Goal: Book appointment/travel/reservation

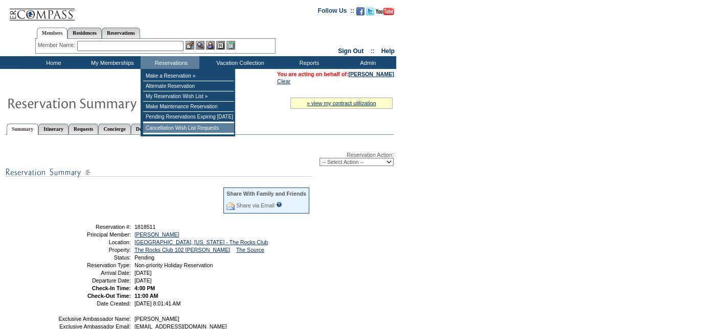
click at [160, 134] on td "Cancellation Wish List Requests" at bounding box center [188, 128] width 91 height 10
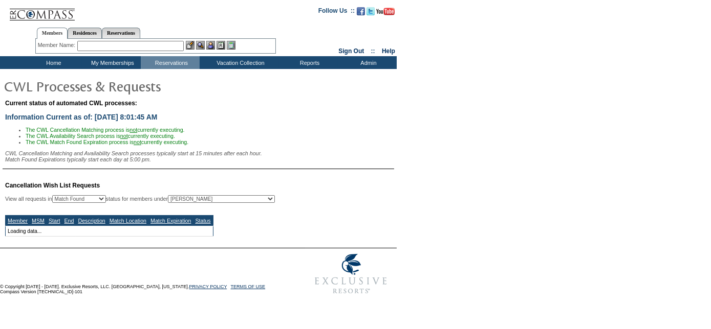
select select "50"
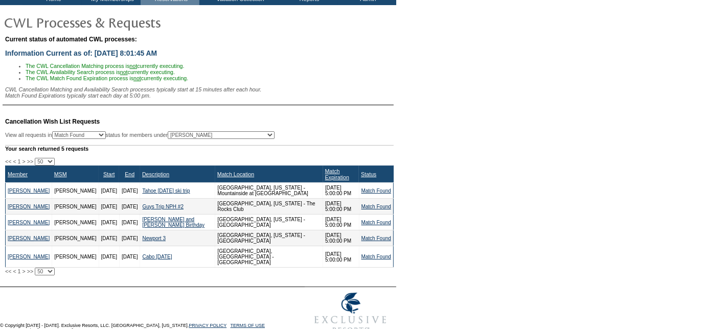
scroll to position [83, 0]
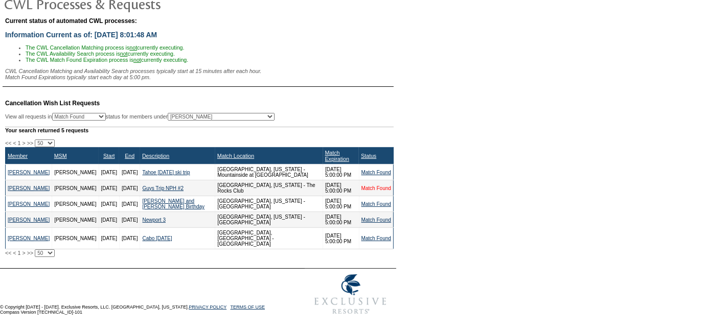
click at [378, 187] on link "Match Found" at bounding box center [377, 189] width 30 height 6
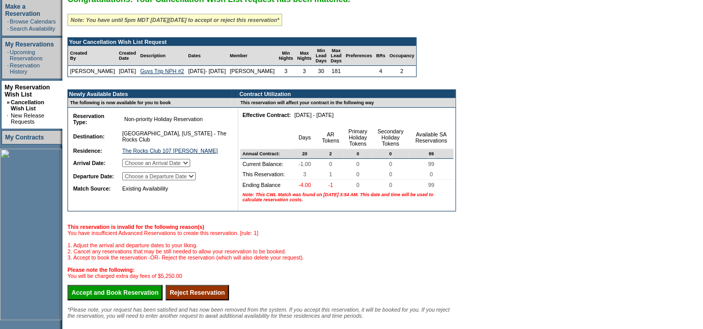
scroll to position [169, 0]
click at [181, 167] on select "Choose an Arrival Date [DATE] [DATE] [DATE]" at bounding box center [156, 163] width 68 height 8
select select "[DATE]"
click at [134, 167] on select "Choose an Arrival Date [DATE] [DATE] [DATE]" at bounding box center [156, 163] width 68 height 8
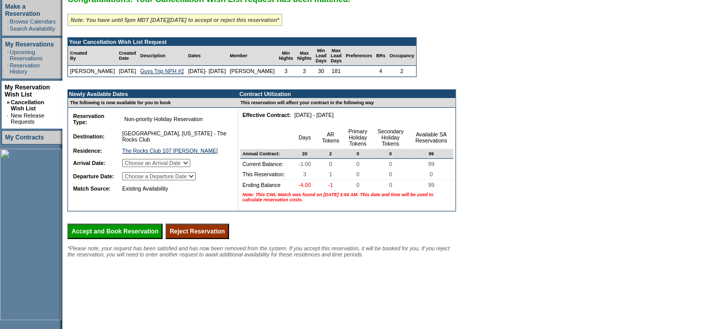
click at [173, 181] on select "Choose a Departure Date [DATE] [DATE] [DATE]" at bounding box center [159, 176] width 74 height 8
select select "[DATE]"
click at [135, 181] on select "Choose a Departure Date [DATE] [DATE] [DATE]" at bounding box center [159, 176] width 74 height 8
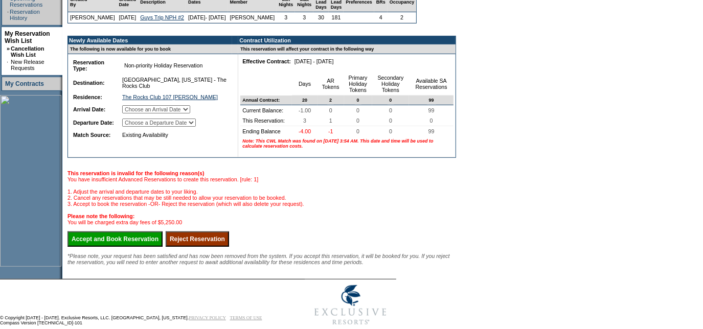
scroll to position [263, 0]
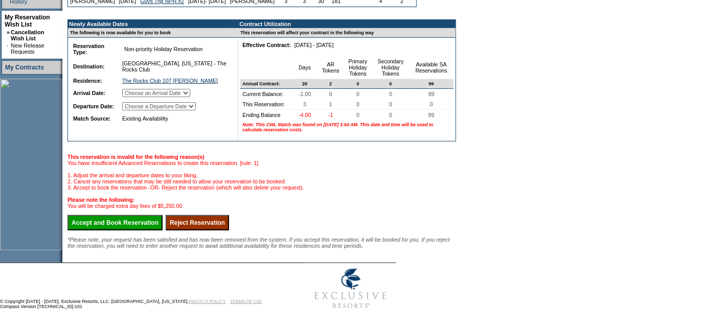
click at [140, 221] on input "Accept and Book Reservation" at bounding box center [115, 222] width 95 height 15
